Goal: Navigation & Orientation: Understand site structure

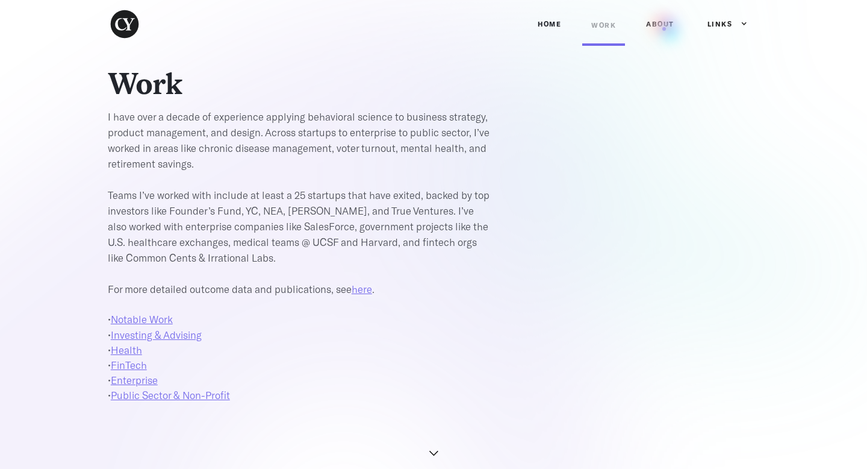
click at [664, 29] on link "ABOUT" at bounding box center [660, 24] width 46 height 36
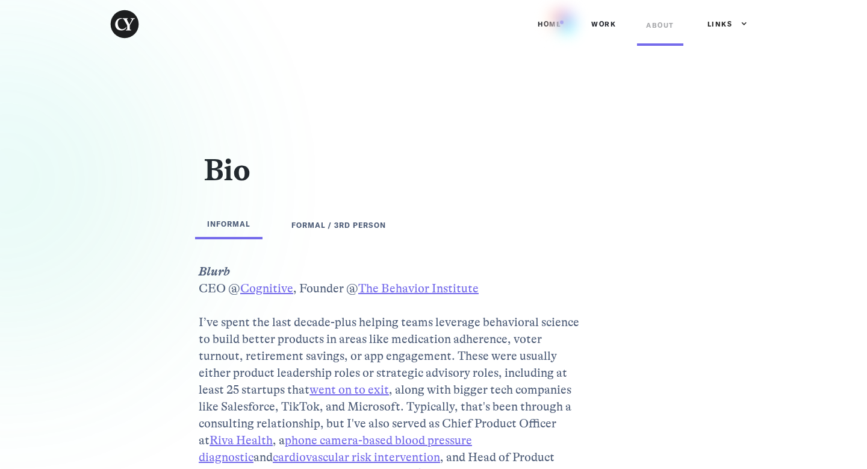
click at [562, 22] on link "Home" at bounding box center [550, 24] width 42 height 36
